Goal: Check status: Check status

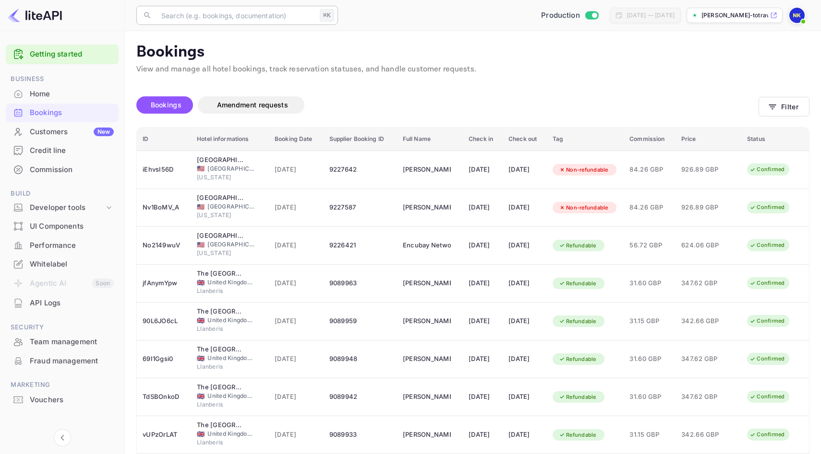
click at [264, 17] on input "text" at bounding box center [235, 15] width 160 height 19
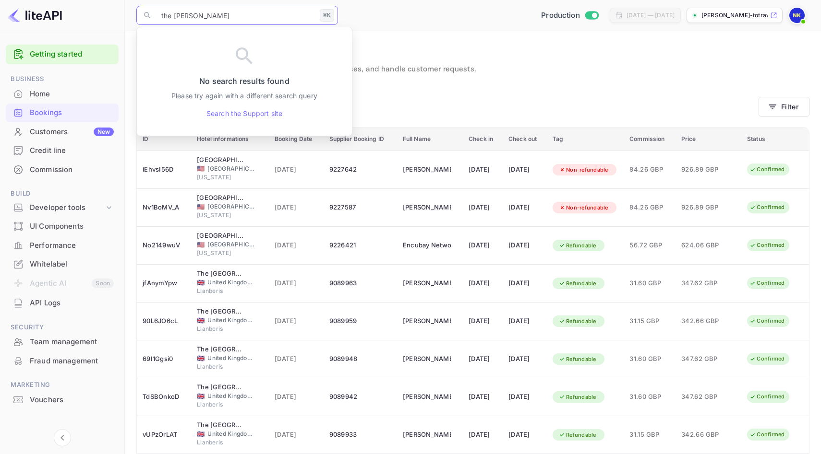
type input "the [PERSON_NAME]"
click at [215, 20] on input "the [PERSON_NAME]" at bounding box center [235, 15] width 160 height 19
click at [407, 101] on div "Bookings Amendment requests" at bounding box center [447, 104] width 622 height 17
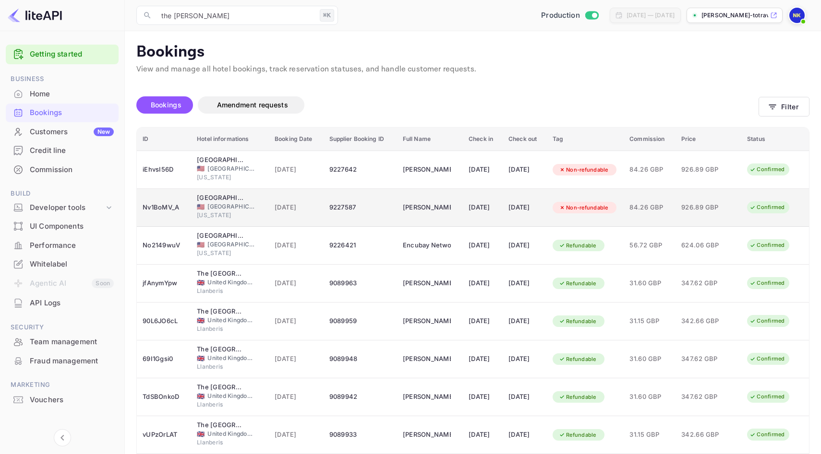
scroll to position [116, 0]
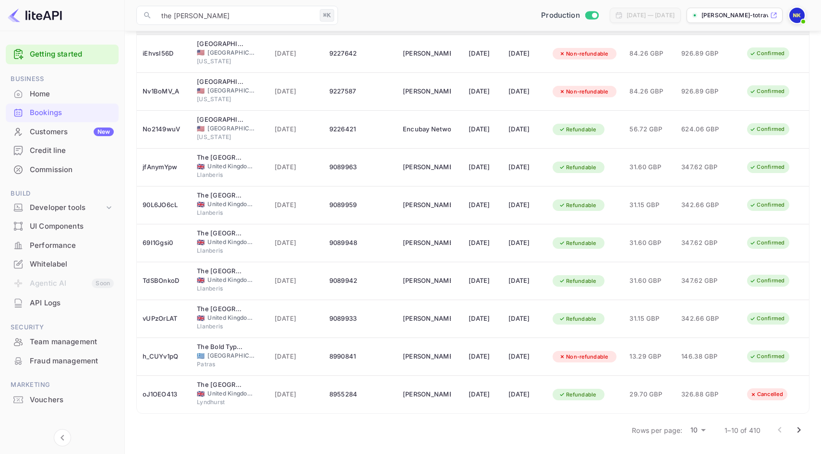
click at [800, 430] on icon "Go to next page" at bounding box center [798, 431] width 3 height 6
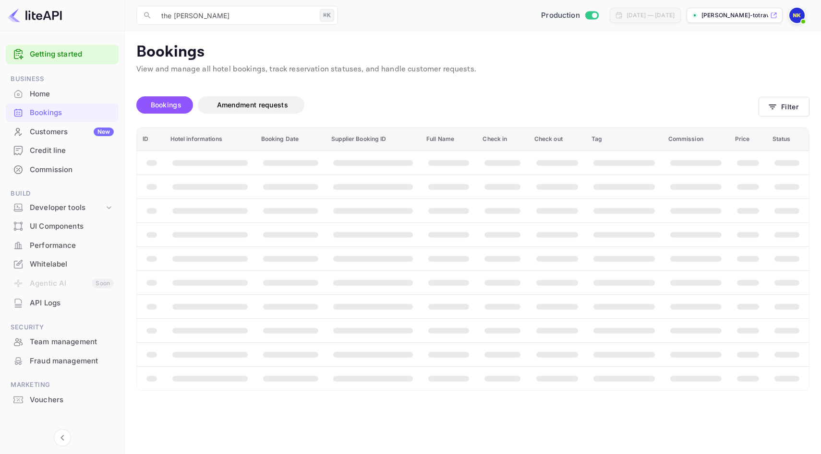
scroll to position [0, 0]
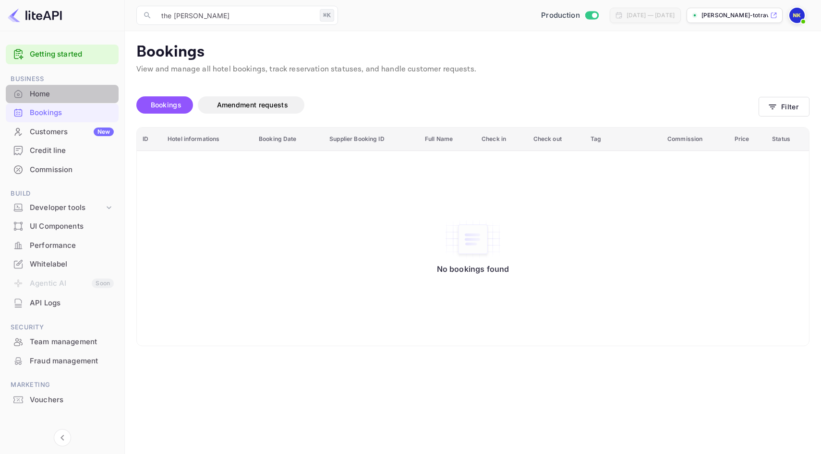
click at [70, 94] on div "Home" at bounding box center [72, 94] width 84 height 11
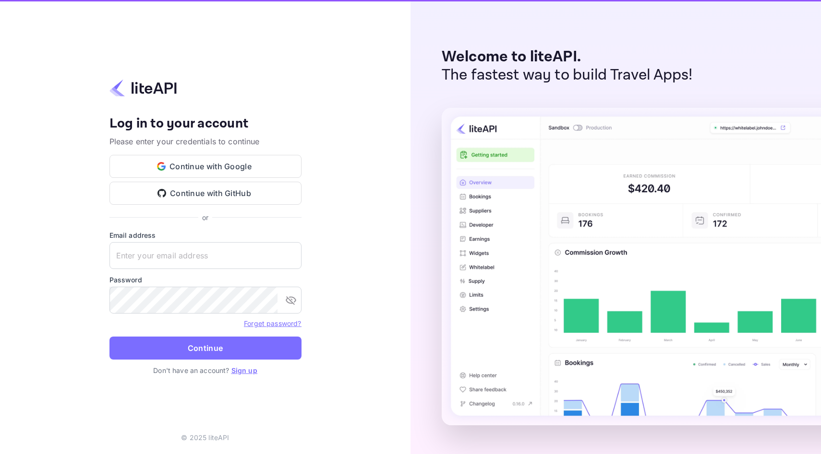
type input "niko@theklub.world"
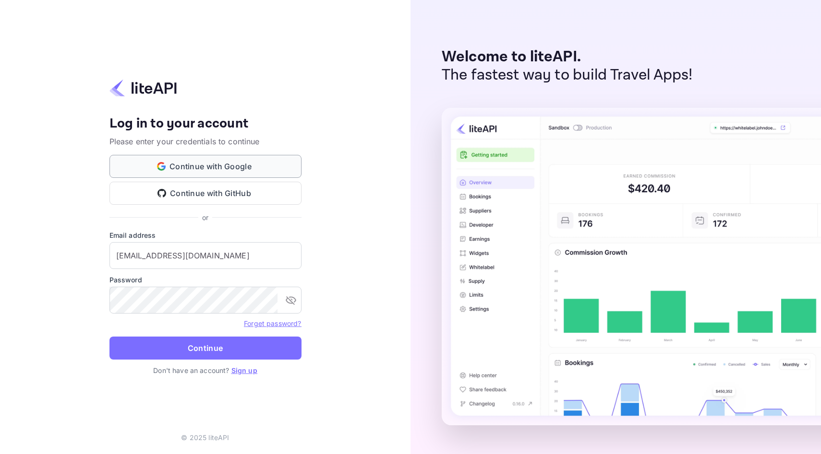
click at [183, 163] on button "Continue with Google" at bounding box center [205, 166] width 192 height 23
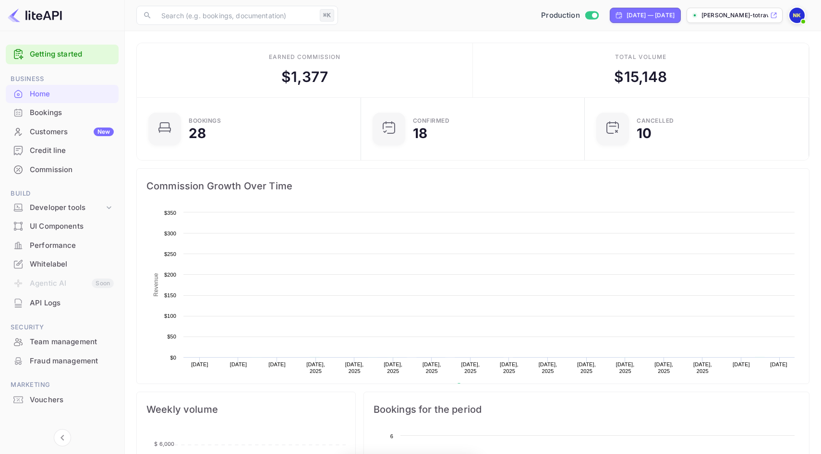
scroll to position [156, 218]
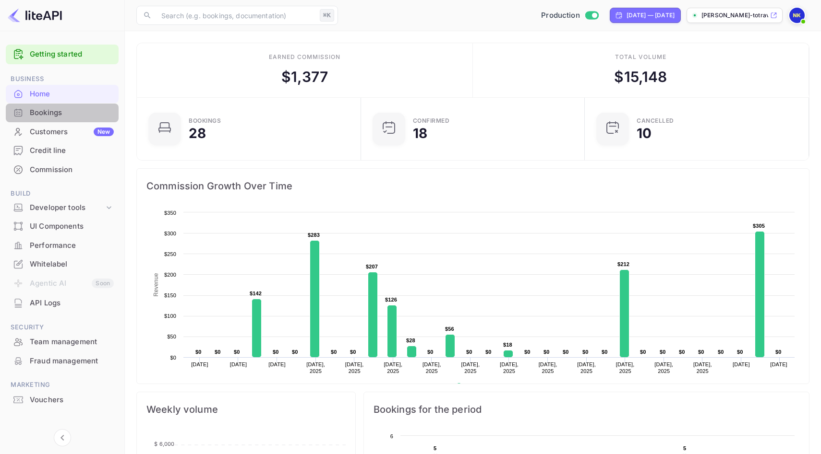
click at [64, 117] on div "Bookings" at bounding box center [72, 112] width 84 height 11
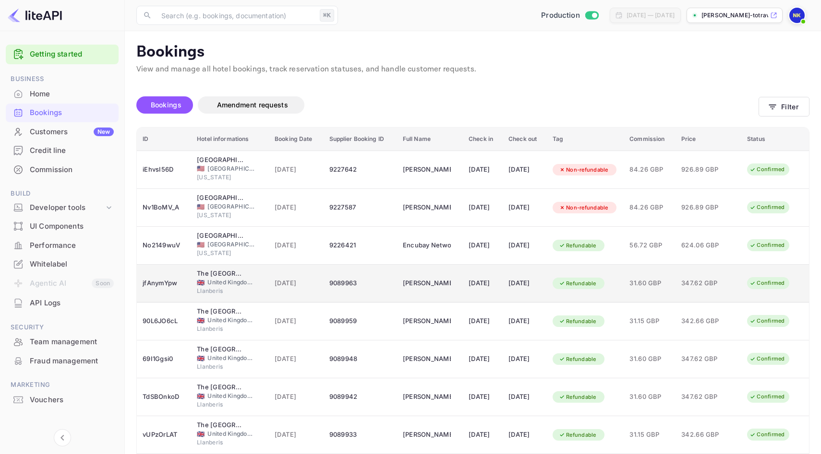
scroll to position [116, 0]
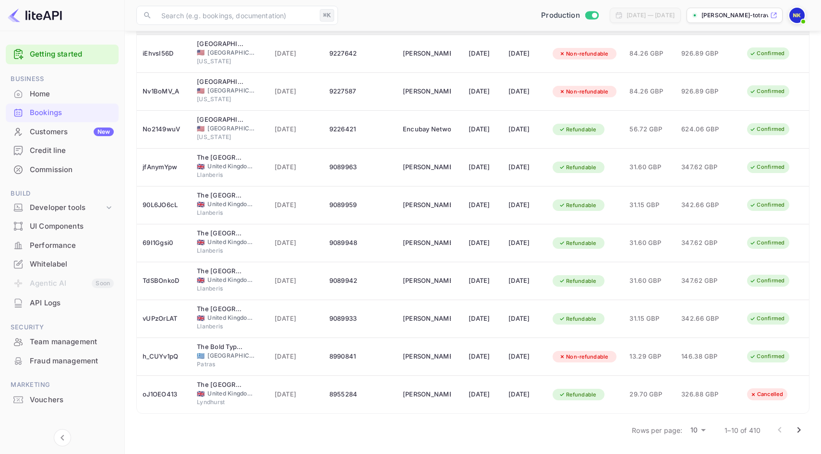
click at [799, 429] on icon "Go to next page" at bounding box center [798, 431] width 3 height 6
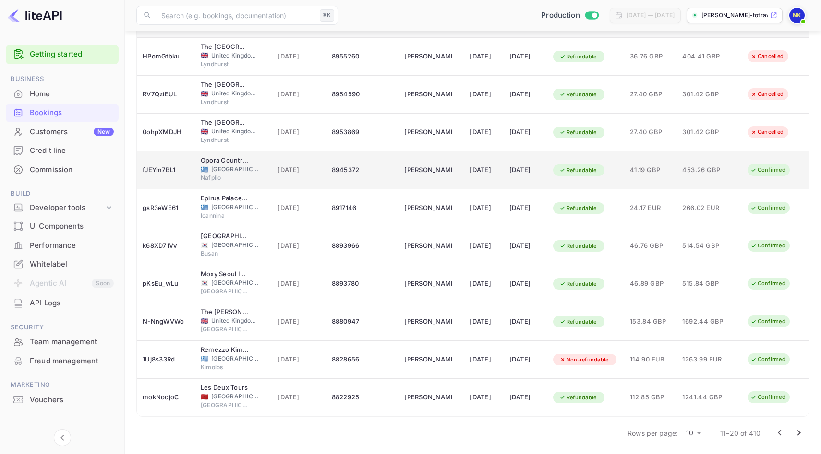
scroll to position [115, 0]
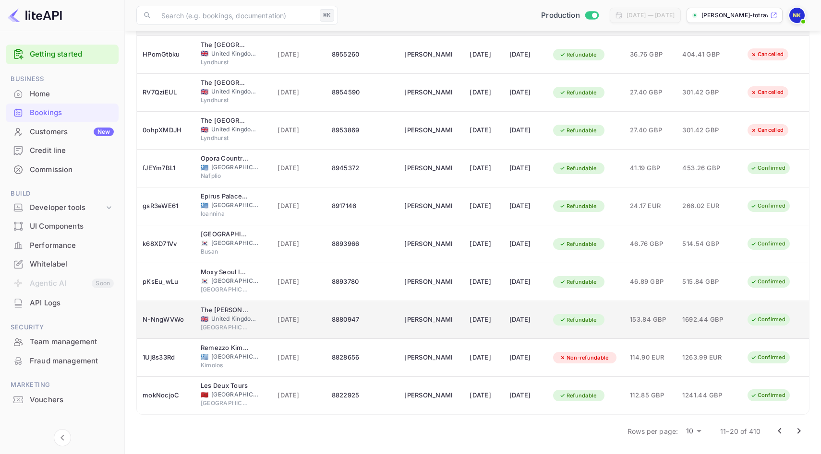
click at [541, 325] on div "[DATE]" at bounding box center [525, 319] width 32 height 15
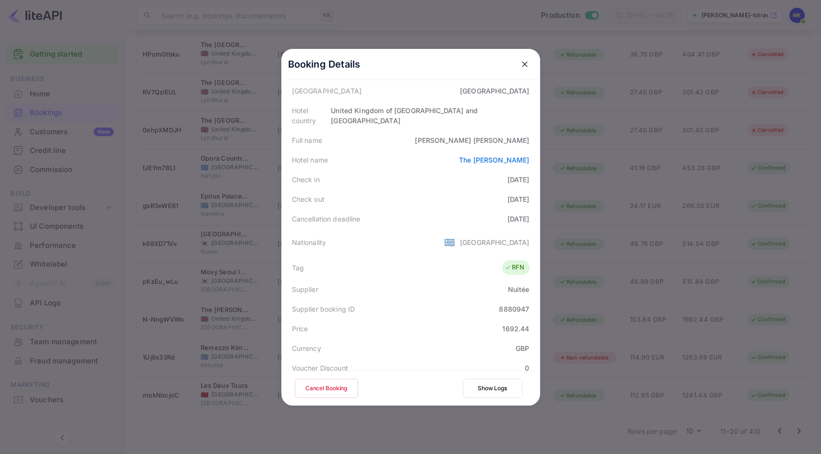
scroll to position [122, 0]
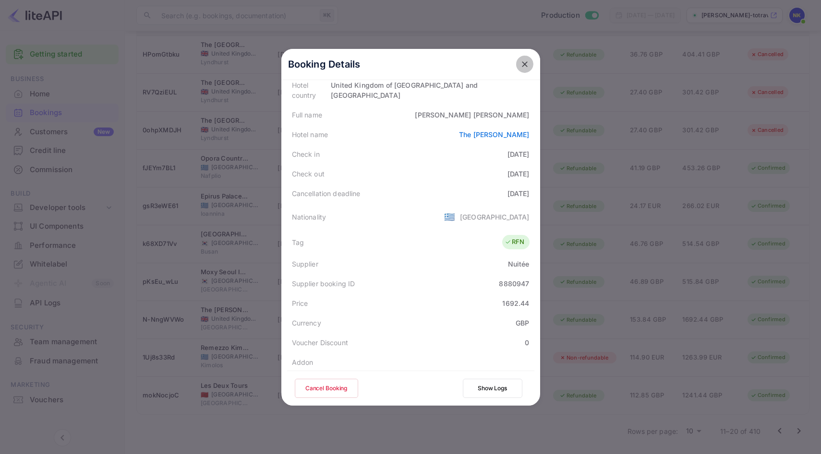
click at [522, 70] on button "close" at bounding box center [524, 64] width 17 height 17
